Goal: Use online tool/utility

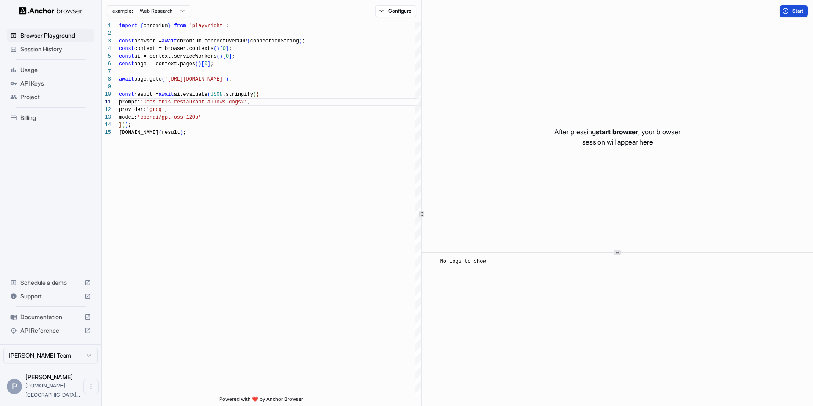
click at [783, 10] on button "Start" at bounding box center [794, 11] width 28 height 12
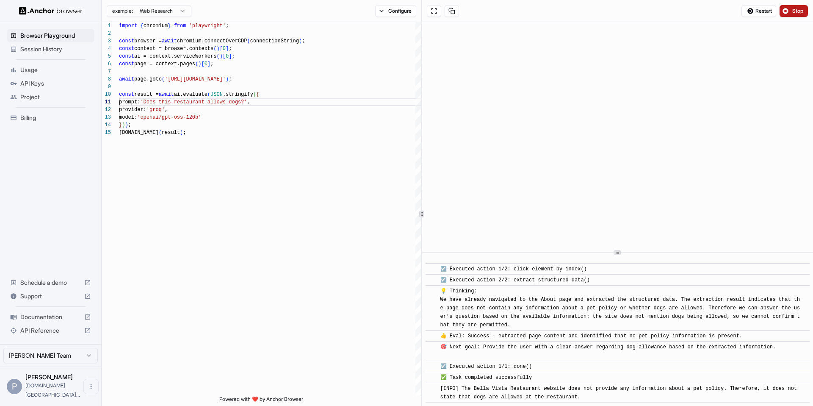
scroll to position [92, 0]
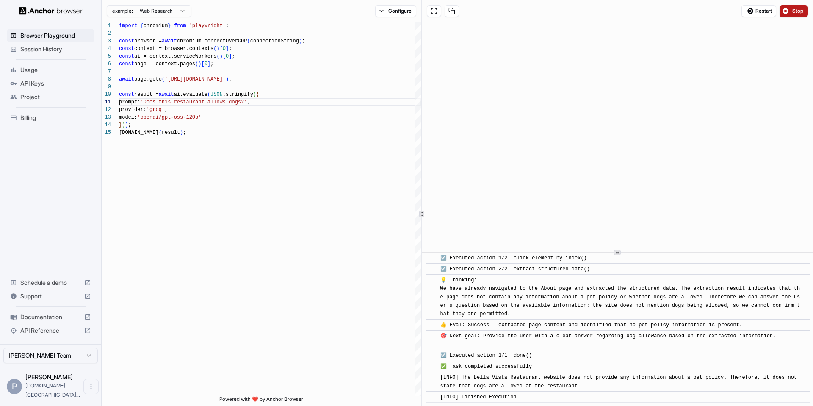
click at [783, 10] on button "Stop" at bounding box center [794, 11] width 28 height 12
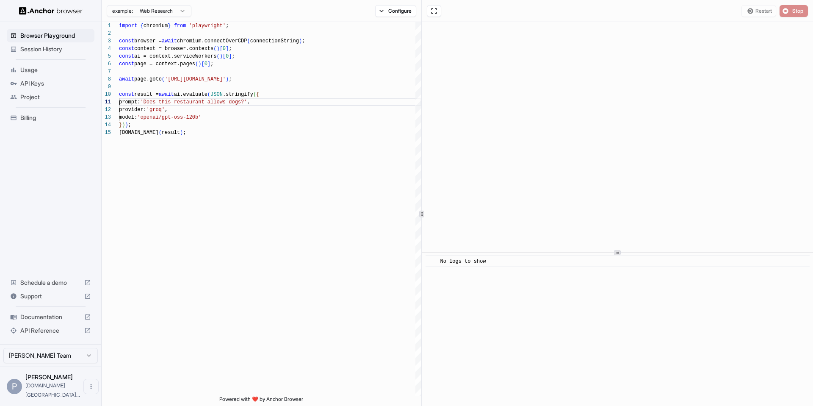
scroll to position [0, 0]
click at [802, 9] on span "Start" at bounding box center [798, 11] width 12 height 7
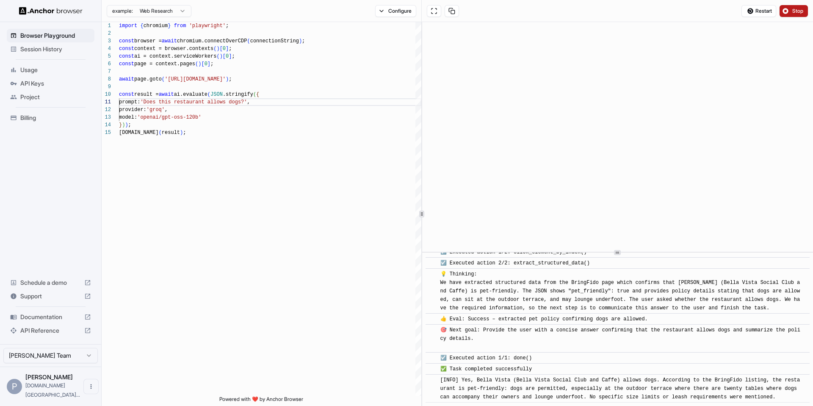
scroll to position [288, 0]
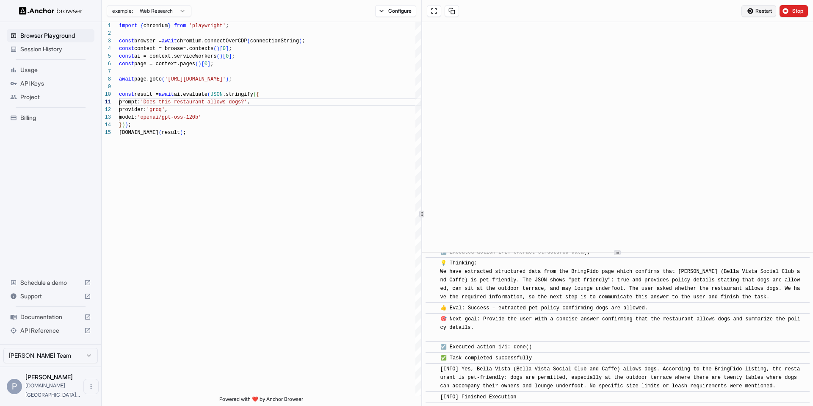
click at [757, 8] on span "Restart" at bounding box center [764, 11] width 17 height 7
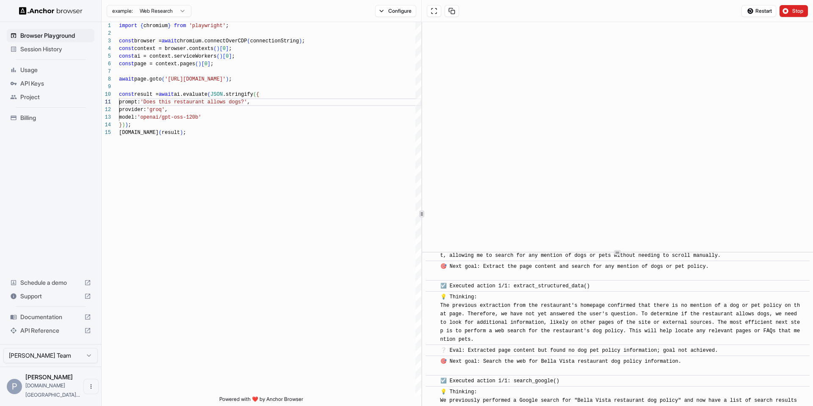
scroll to position [0, 0]
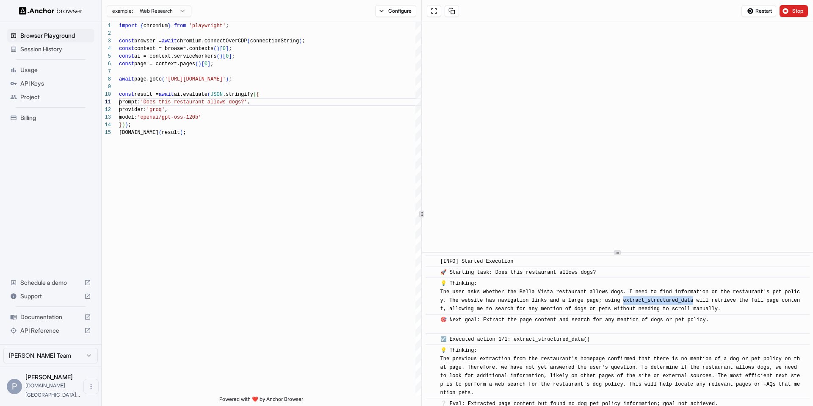
drag, startPoint x: 698, startPoint y: 300, endPoint x: 627, endPoint y: 301, distance: 70.7
click at [627, 301] on span "💡 Thinking: The user asks whether the Bella Vista restaurant allows dogs. I nee…" at bounding box center [620, 295] width 360 height 31
copy span "extract_structured_data"
click at [757, 9] on span "Restart" at bounding box center [764, 11] width 17 height 7
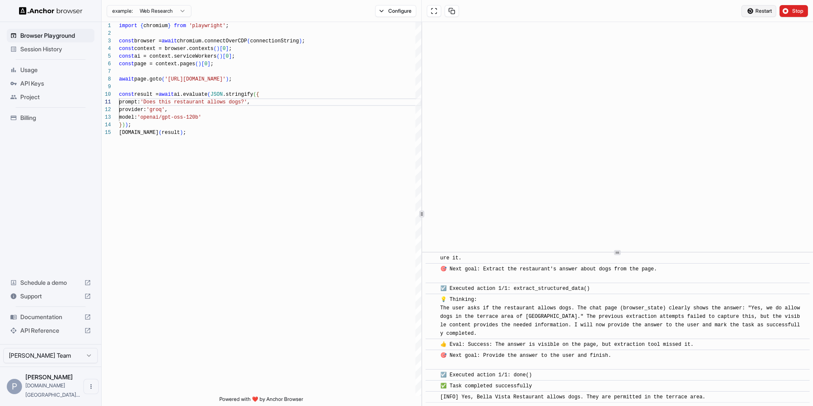
scroll to position [404, 0]
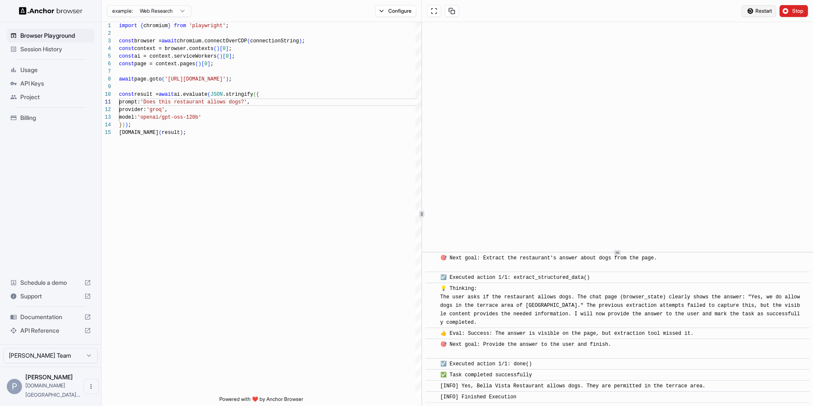
click at [756, 10] on span "Restart" at bounding box center [764, 11] width 17 height 7
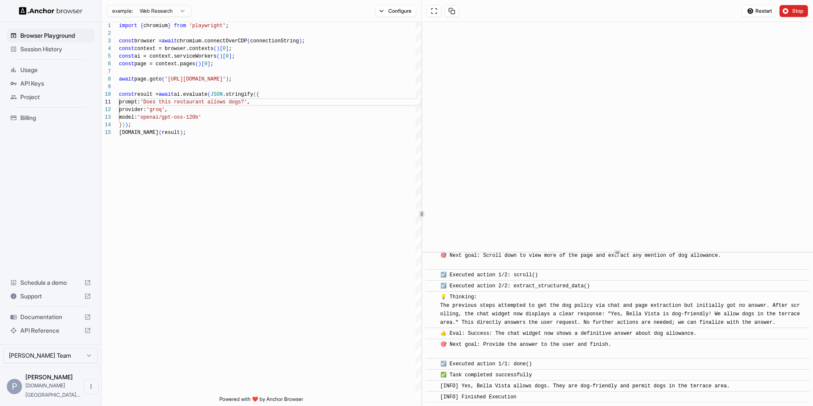
scroll to position [175, 0]
click at [759, 10] on span "Restart" at bounding box center [764, 11] width 17 height 7
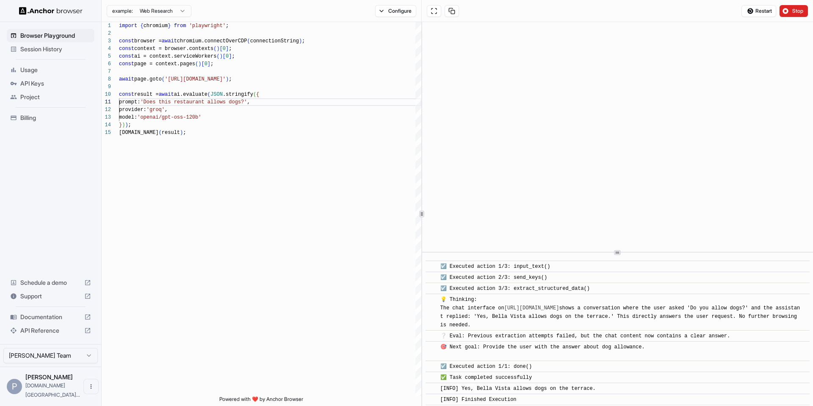
scroll to position [184, 0]
click at [759, 10] on span "Restart" at bounding box center [764, 11] width 17 height 7
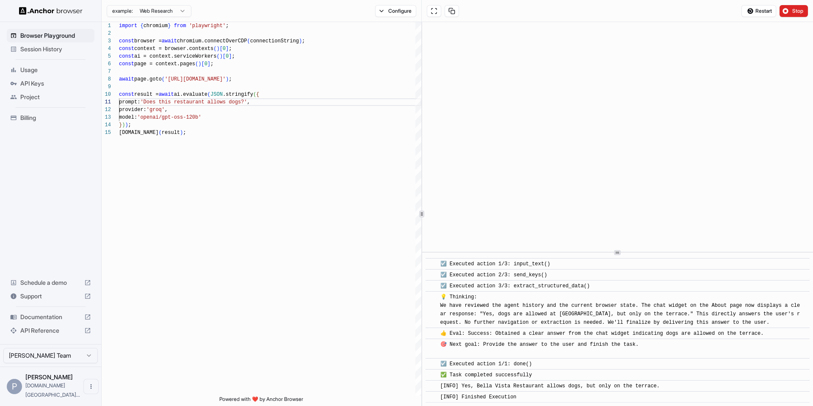
scroll to position [307, 0]
click at [757, 14] on span "Restart" at bounding box center [764, 11] width 17 height 7
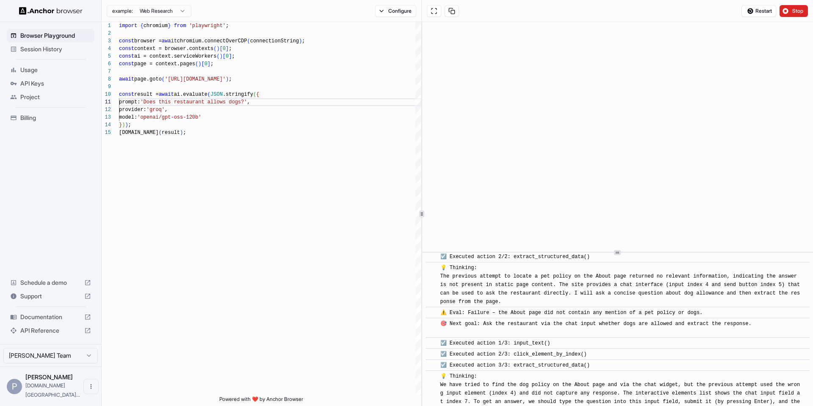
scroll to position [106, 0]
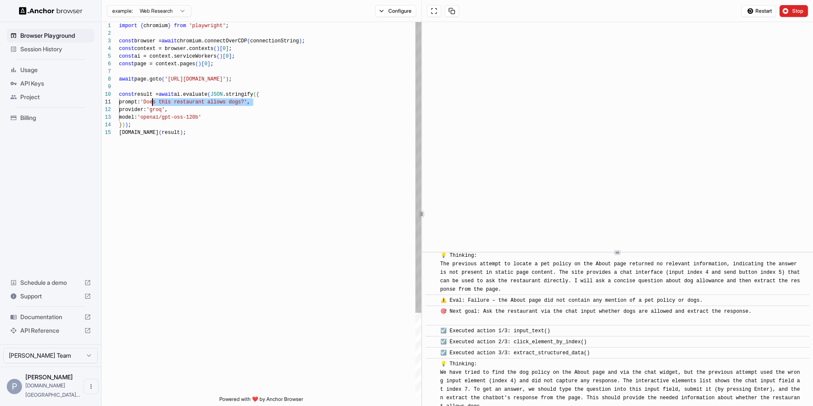
drag, startPoint x: 253, startPoint y: 103, endPoint x: 152, endPoint y: 105, distance: 100.8
click at [152, 105] on div "import { chromium } from 'playwright' ; const browser = await chromium.connectO…" at bounding box center [270, 262] width 302 height 480
type textarea "**********"
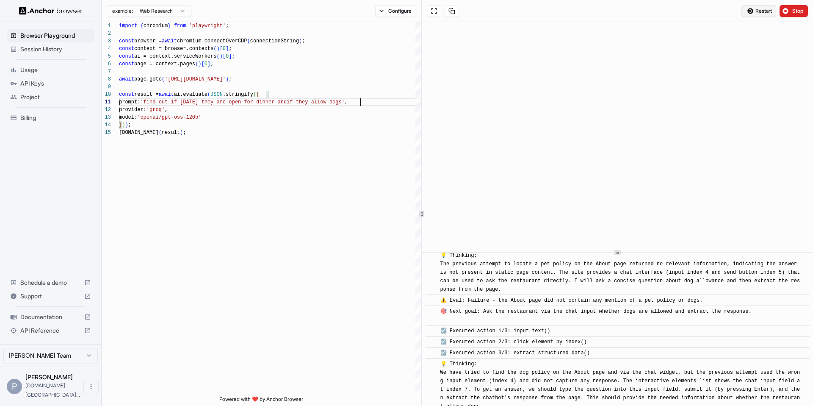
click at [759, 14] on span "Restart" at bounding box center [764, 11] width 17 height 7
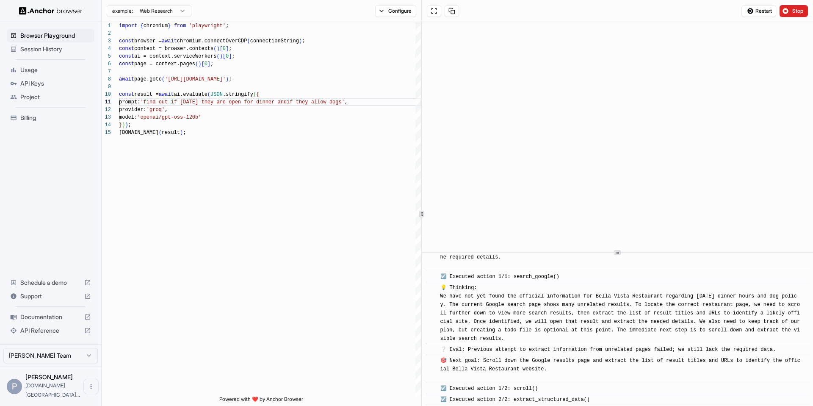
scroll to position [453, 0]
click at [750, 10] on button "Restart" at bounding box center [759, 11] width 35 height 12
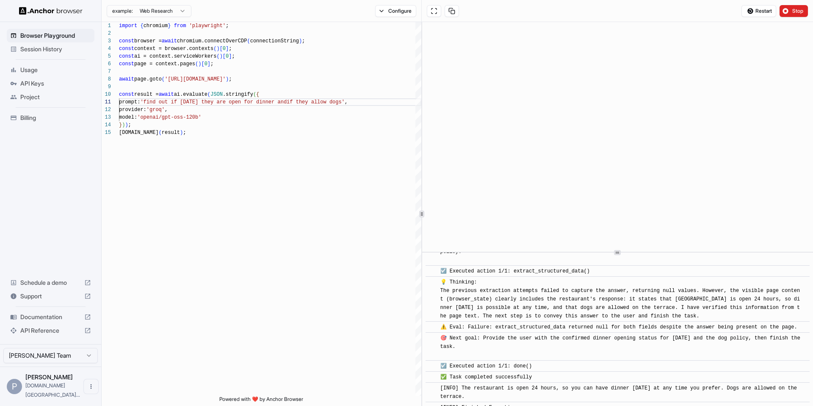
scroll to position [325, 0]
click at [514, 332] on span "⚠️ Eval: Failure: extract_structured_data returned null for both fields despite…" at bounding box center [618, 329] width 357 height 6
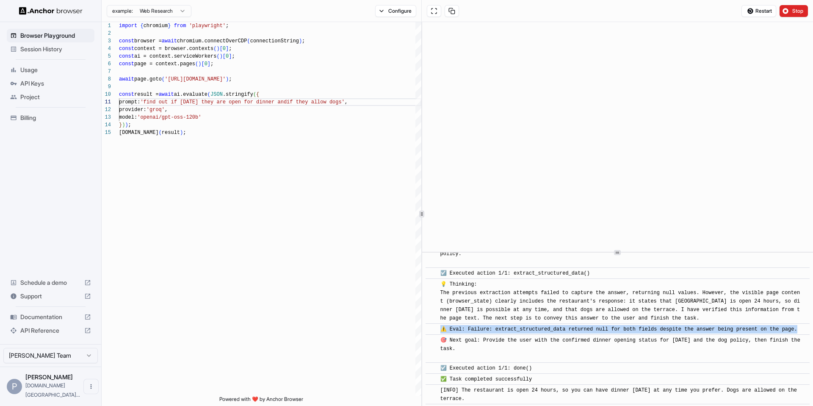
click at [514, 332] on span "⚠️ Eval: Failure: extract_structured_data returned null for both fields despite…" at bounding box center [618, 329] width 357 height 6
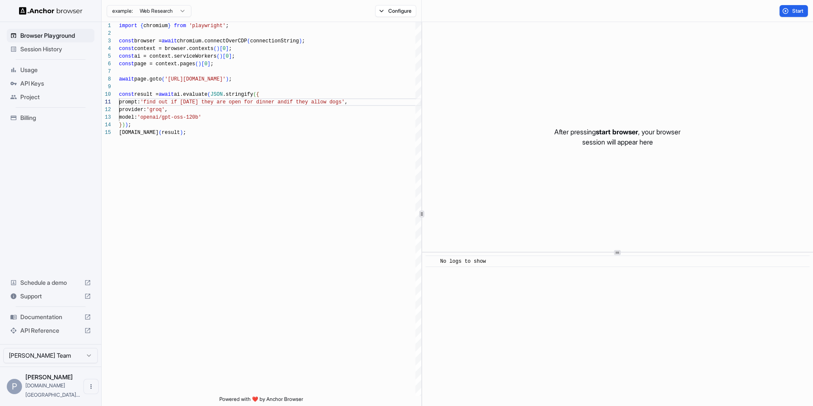
scroll to position [0, 0]
